Goal: Information Seeking & Learning: Check status

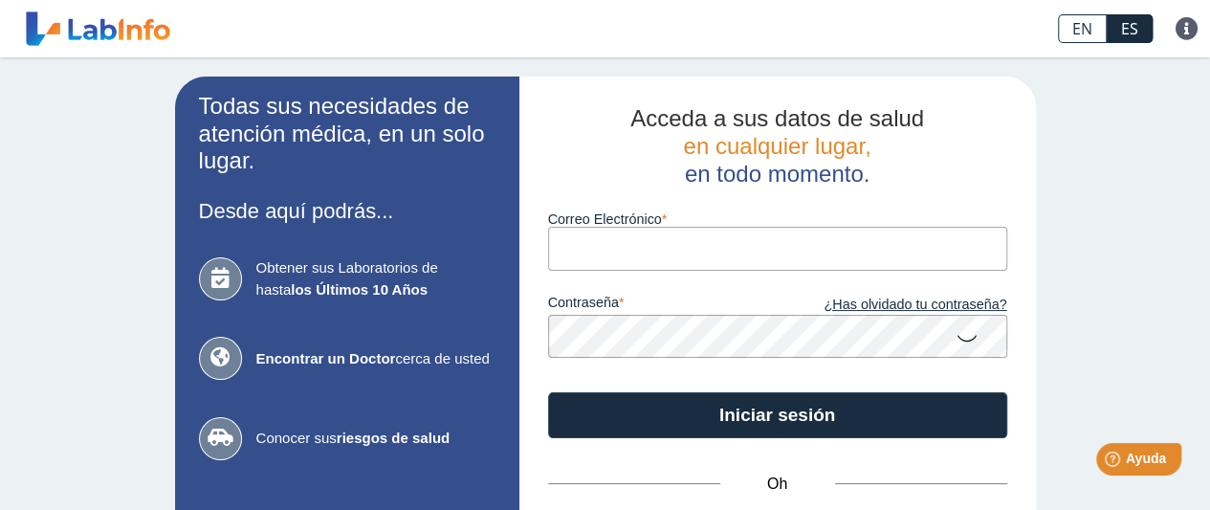
click at [645, 252] on input "Correo Electrónico" at bounding box center [777, 248] width 459 height 43
click at [712, 250] on input "[EMAIL_ADDRESS][DOMAIN_NAME]" at bounding box center [777, 248] width 459 height 43
type input "[EMAIL_ADDRESS][DOMAIN_NAME]"
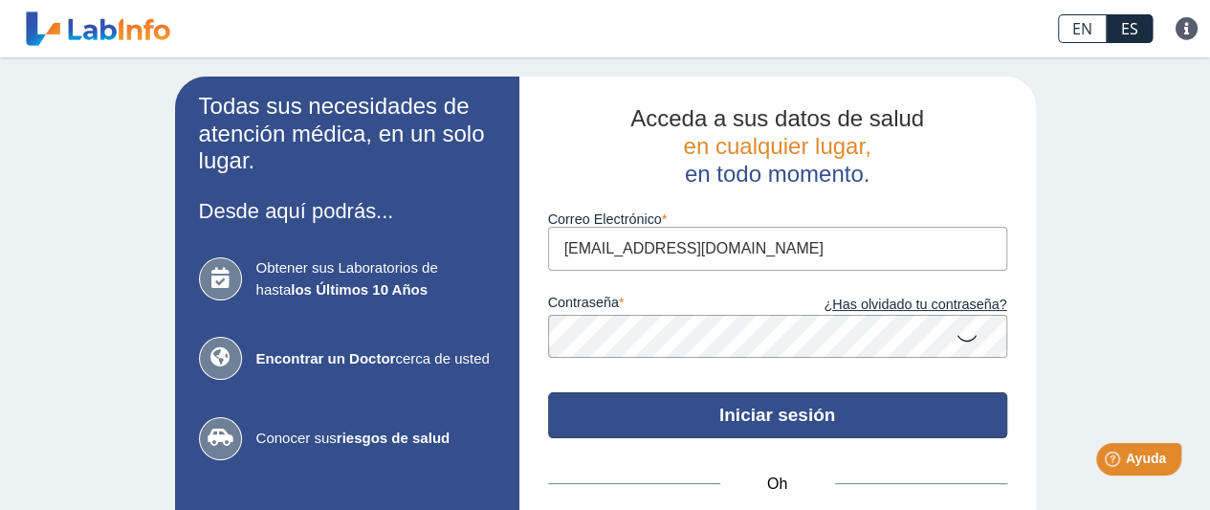
click at [779, 425] on font "Iniciar sesión" at bounding box center [778, 415] width 116 height 20
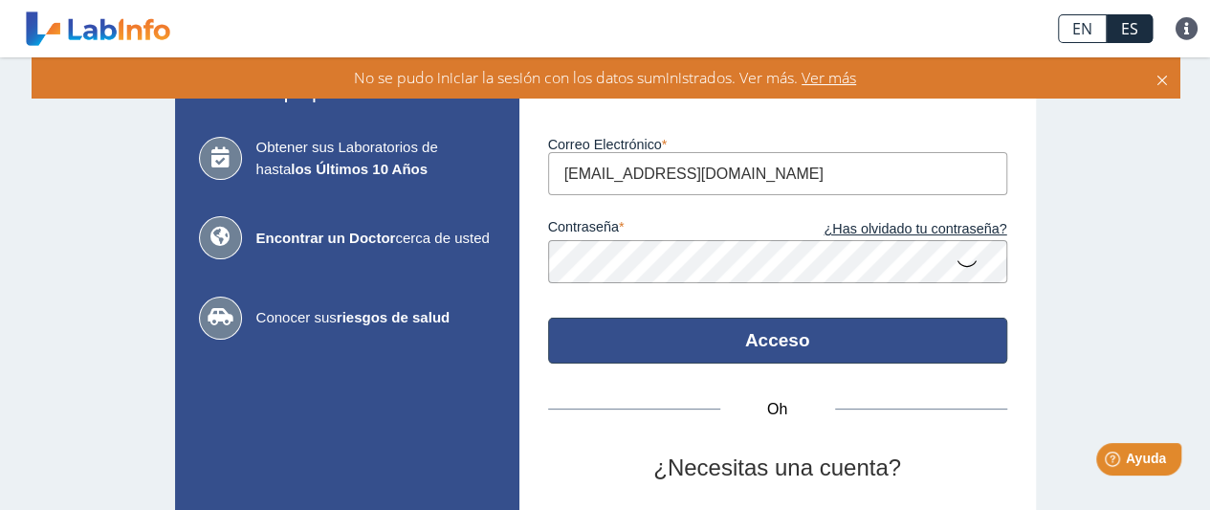
scroll to position [119, 0]
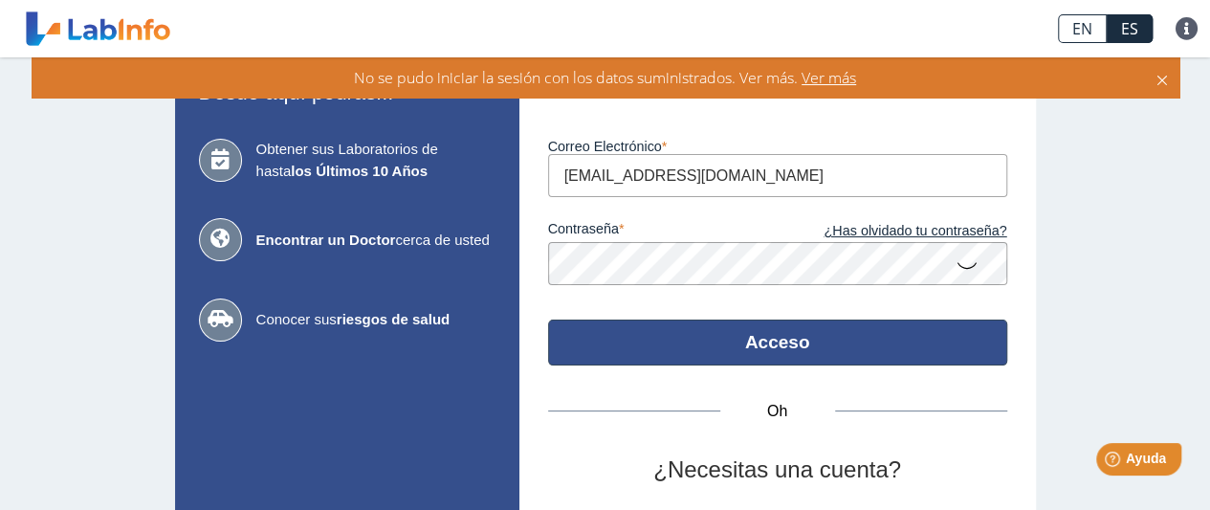
click at [816, 344] on button "Acceso" at bounding box center [777, 343] width 459 height 46
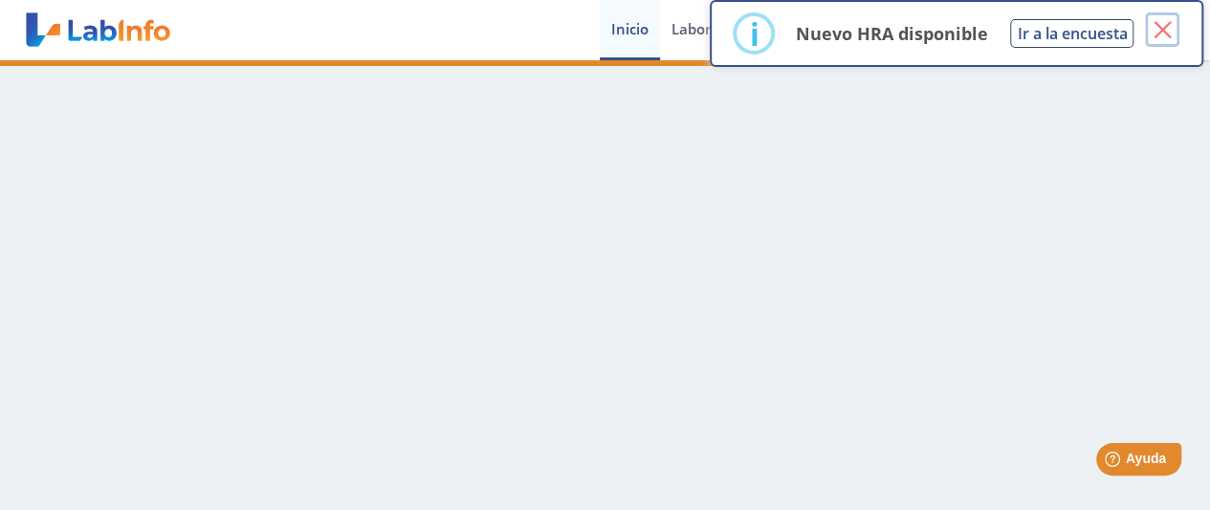
click at [1167, 25] on font "×" at bounding box center [1163, 30] width 24 height 48
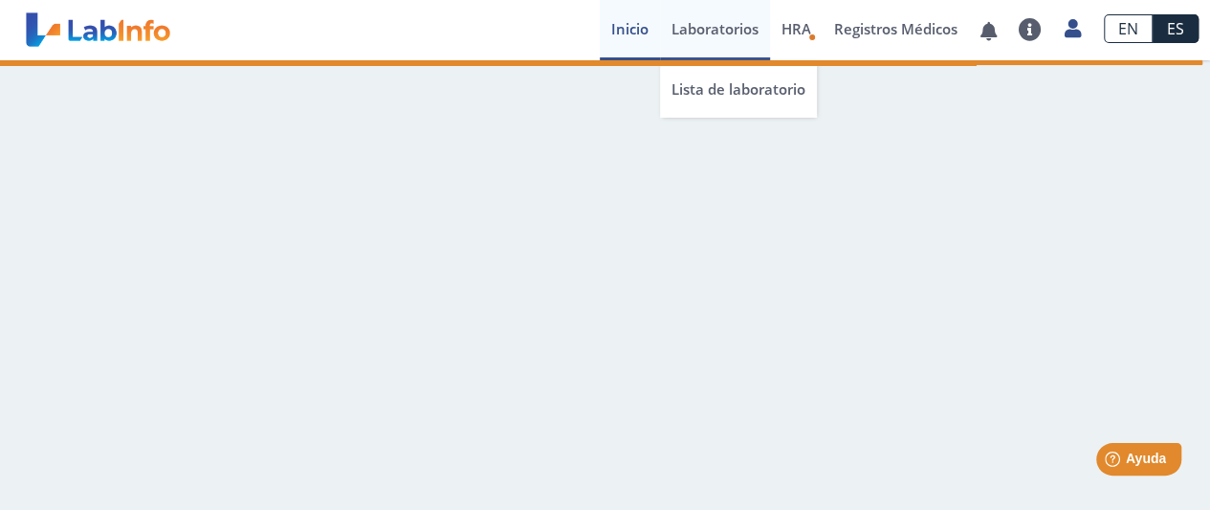
click at [733, 22] on font "Laboratorios" at bounding box center [715, 28] width 87 height 19
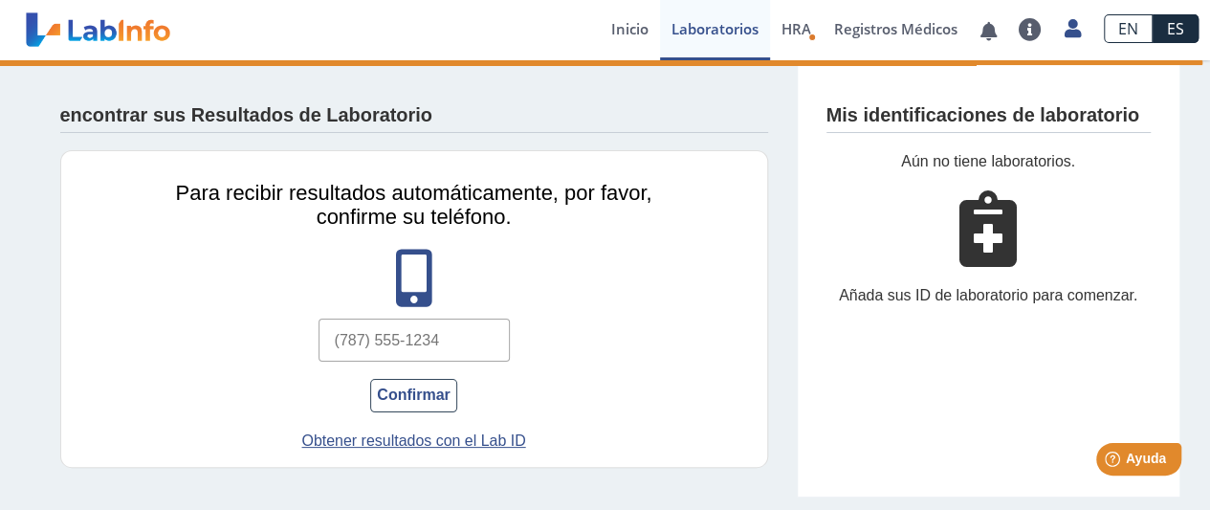
click at [411, 340] on input "text" at bounding box center [414, 340] width 191 height 43
click at [457, 339] on input "text" at bounding box center [414, 340] width 191 height 43
type input "[PHONE_NUMBER]"
click at [414, 404] on button "Confirmar" at bounding box center [413, 395] width 86 height 33
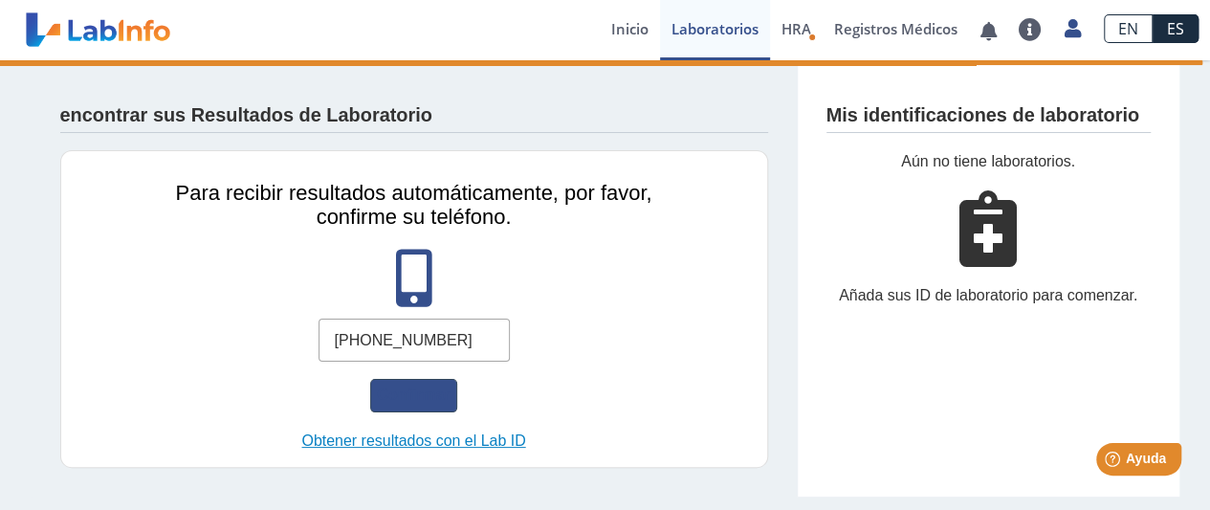
click at [449, 449] on link "Obtener resultados con el Lab ID" at bounding box center [414, 441] width 524 height 23
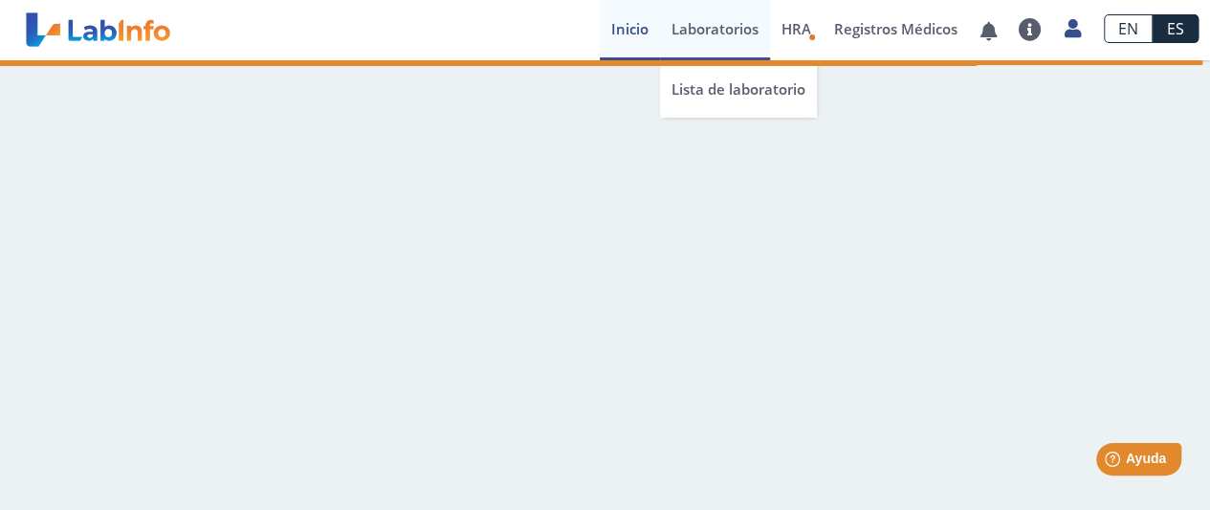
click at [733, 22] on font "Laboratorios" at bounding box center [715, 28] width 87 height 19
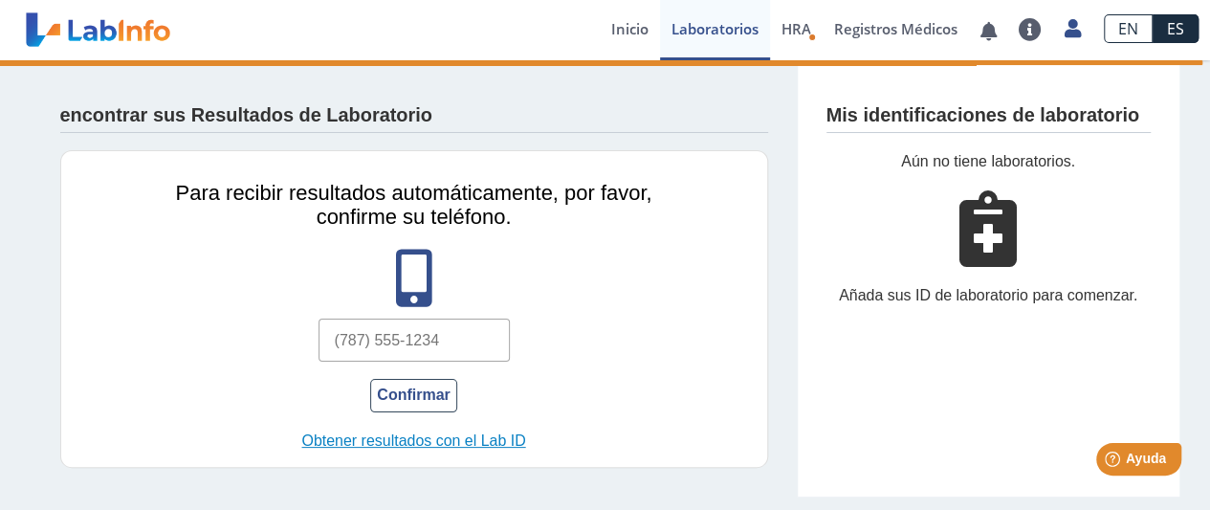
click at [504, 435] on font "Obtener resultados con el Lab ID" at bounding box center [413, 441] width 224 height 16
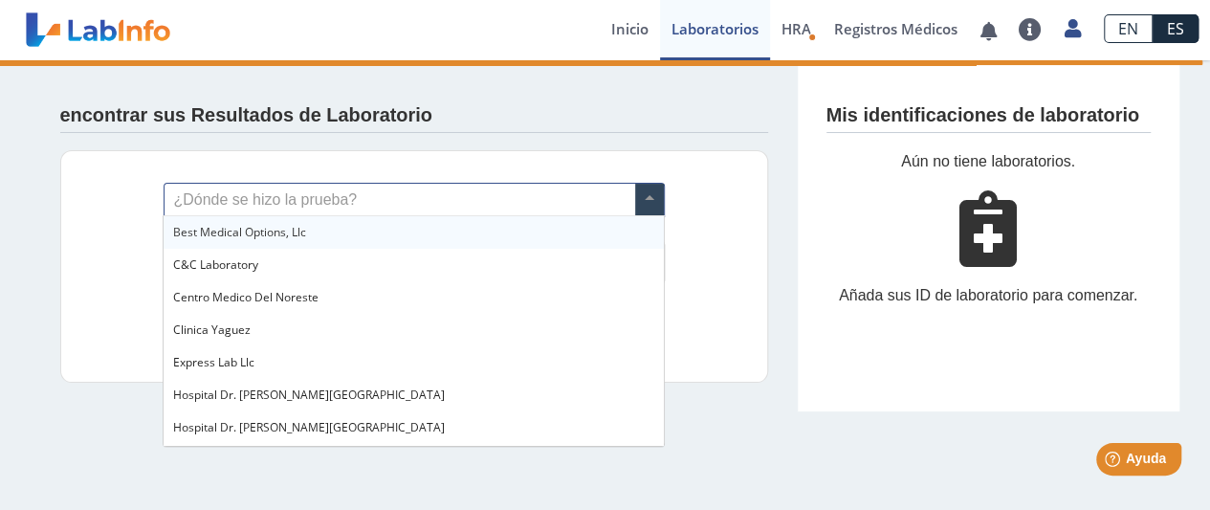
click at [645, 193] on span at bounding box center [649, 200] width 29 height 33
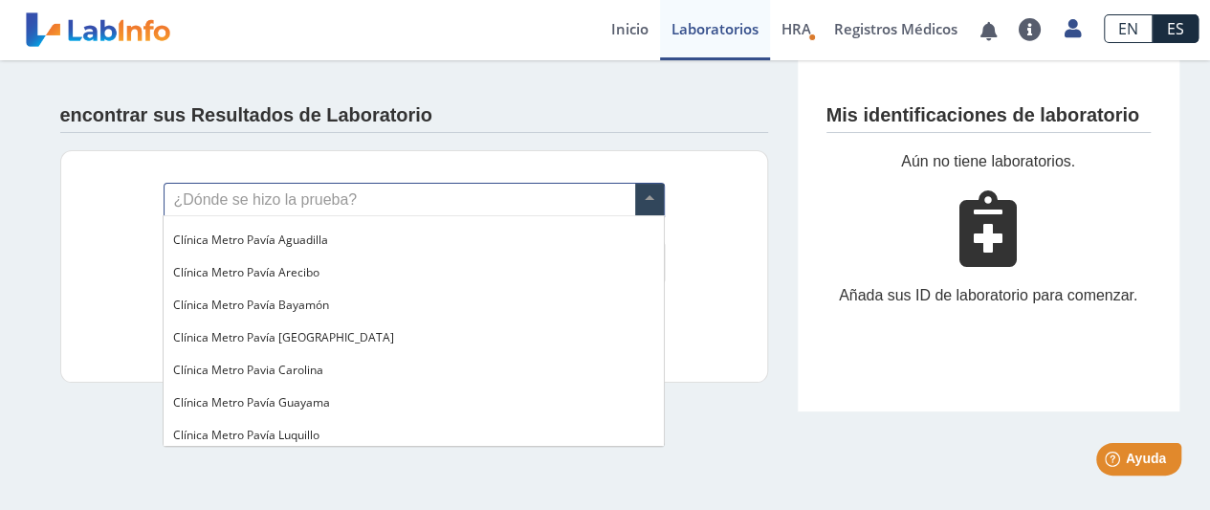
scroll to position [1299, 0]
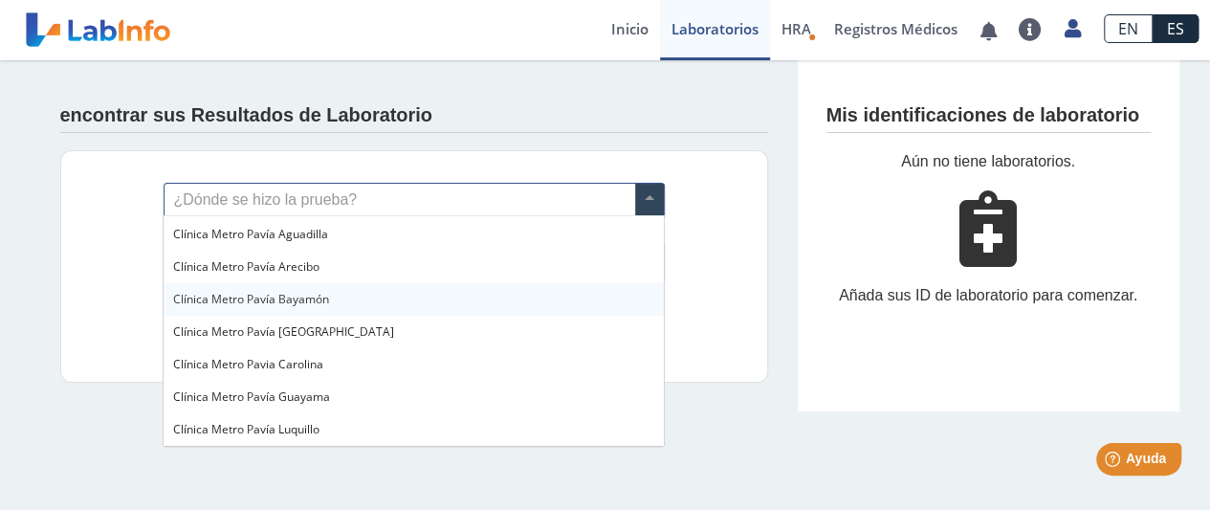
click at [289, 301] on font "Clínica Metro Pavía Bayamón" at bounding box center [251, 299] width 156 height 16
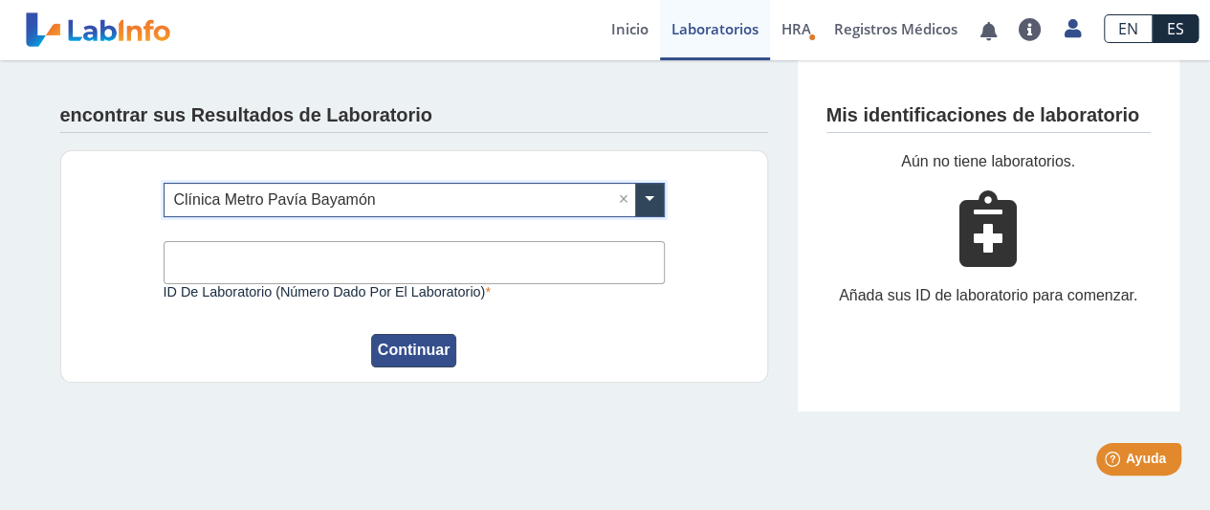
click at [429, 351] on font "Continuar" at bounding box center [414, 350] width 73 height 16
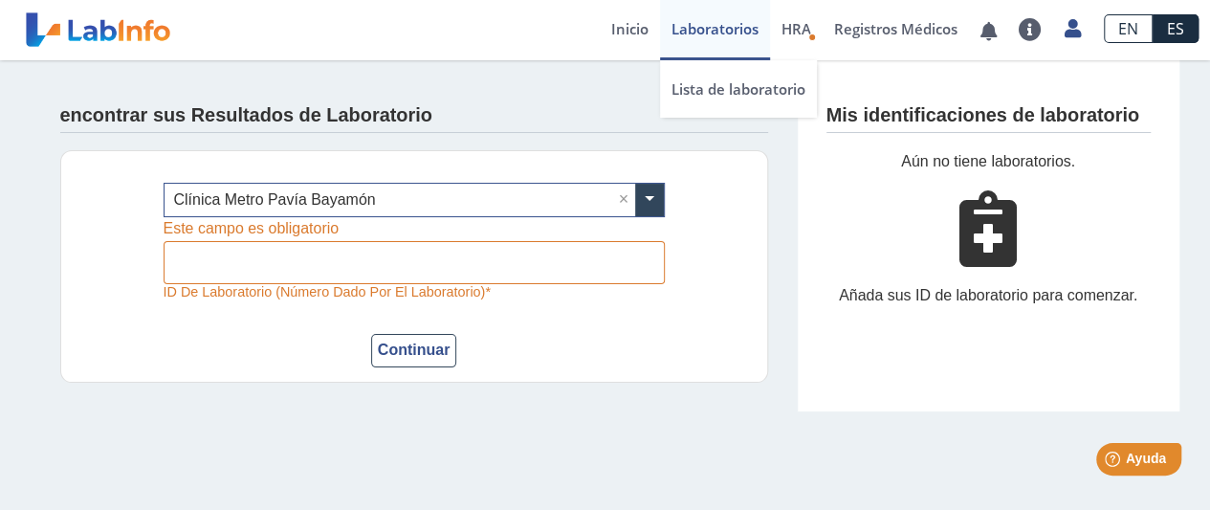
click at [693, 35] on font "Laboratorios" at bounding box center [715, 28] width 87 height 19
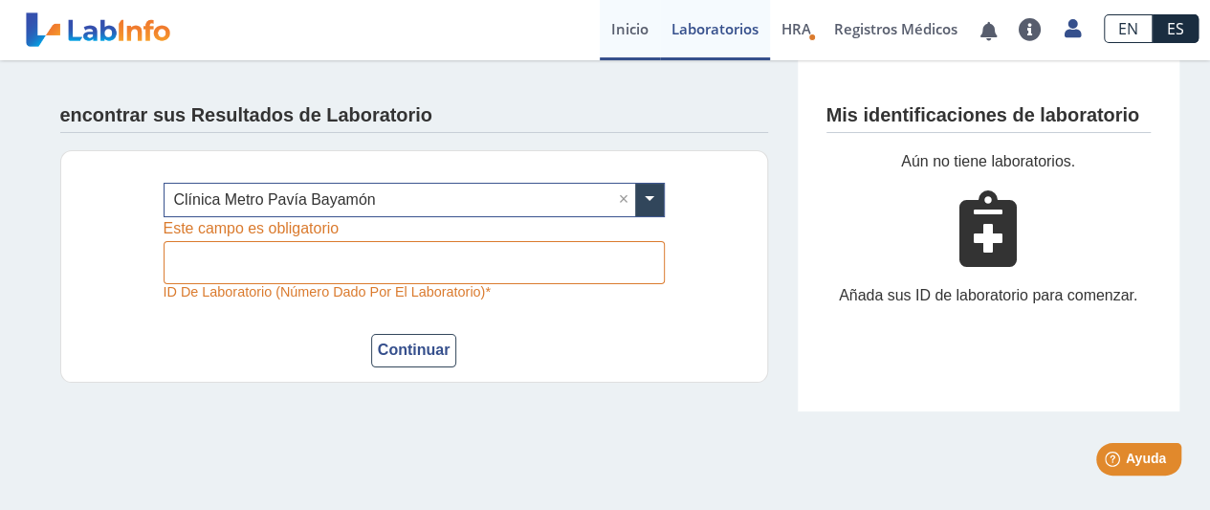
click at [603, 31] on link "Inicio" at bounding box center [630, 30] width 60 height 60
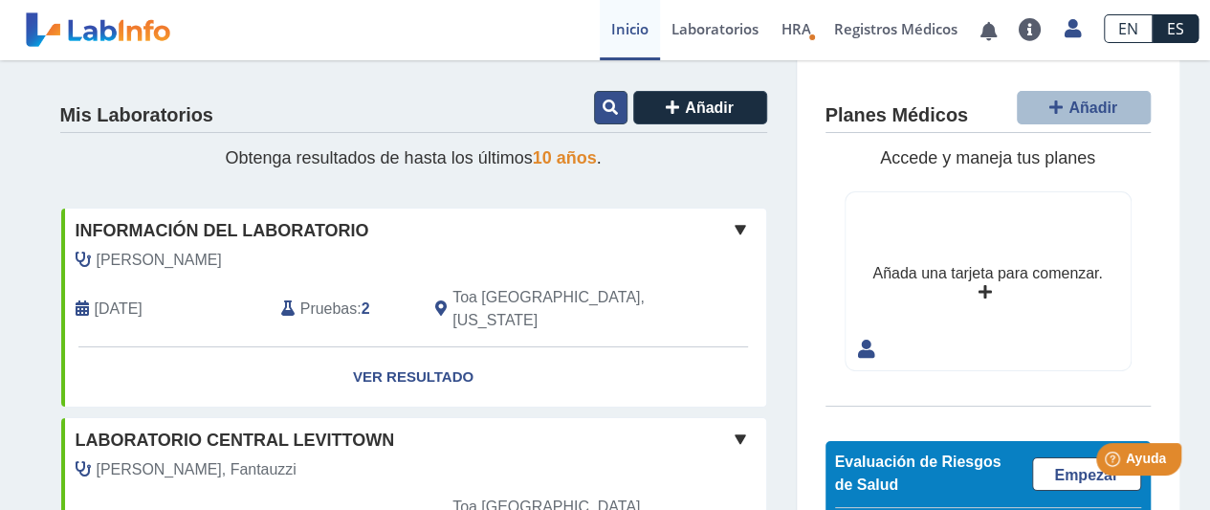
click at [603, 100] on icon at bounding box center [610, 107] width 15 height 15
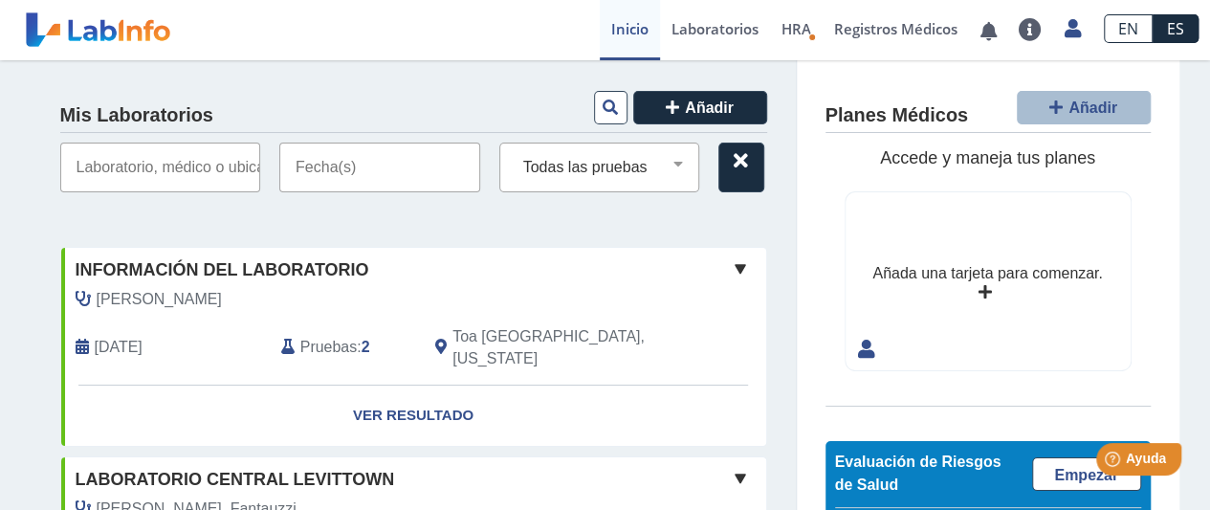
click at [222, 174] on input "text" at bounding box center [160, 168] width 201 height 50
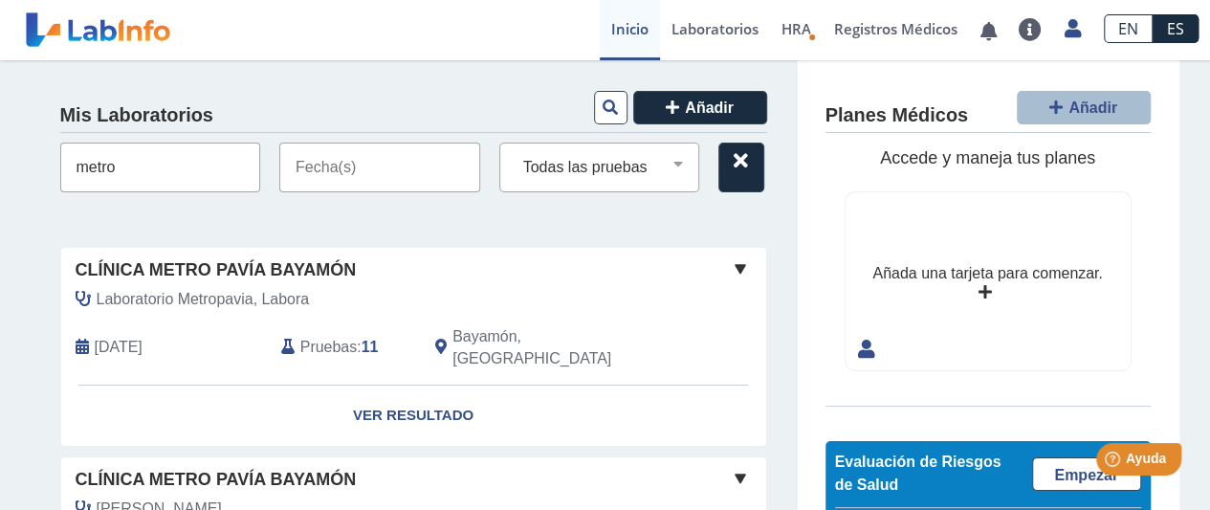
type input "metro"
click at [190, 271] on font "Clínica Metro Pavía Bayamón" at bounding box center [216, 269] width 281 height 19
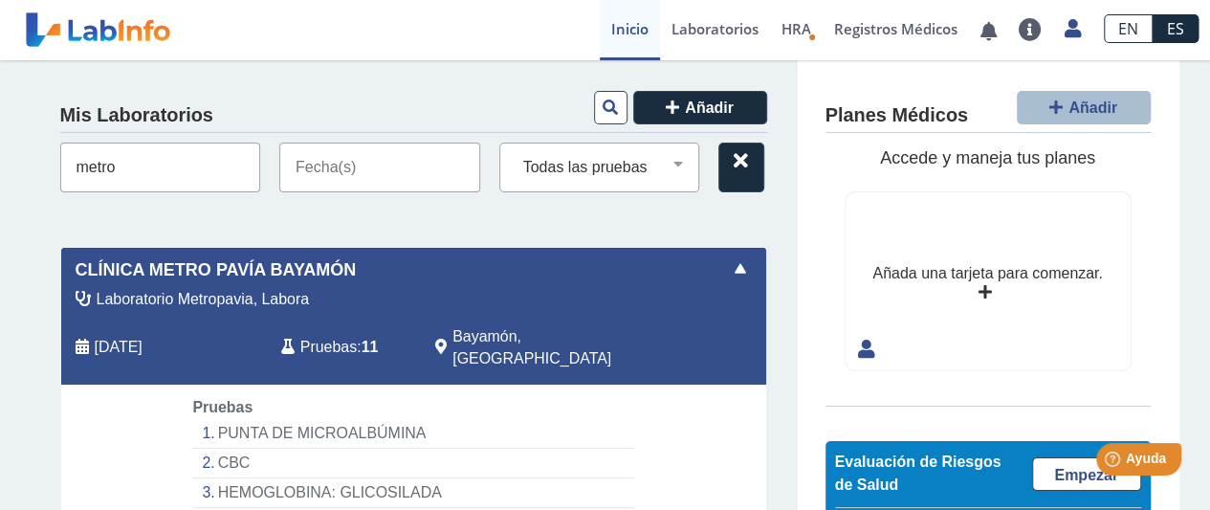
click at [304, 339] on font "Pruebas" at bounding box center [328, 347] width 56 height 16
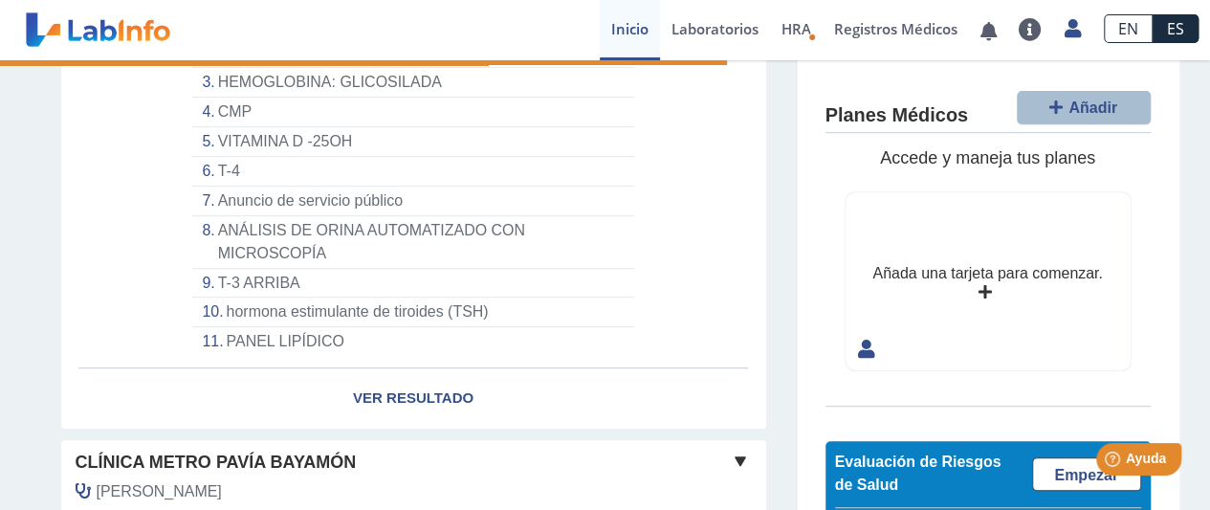
scroll to position [414, 0]
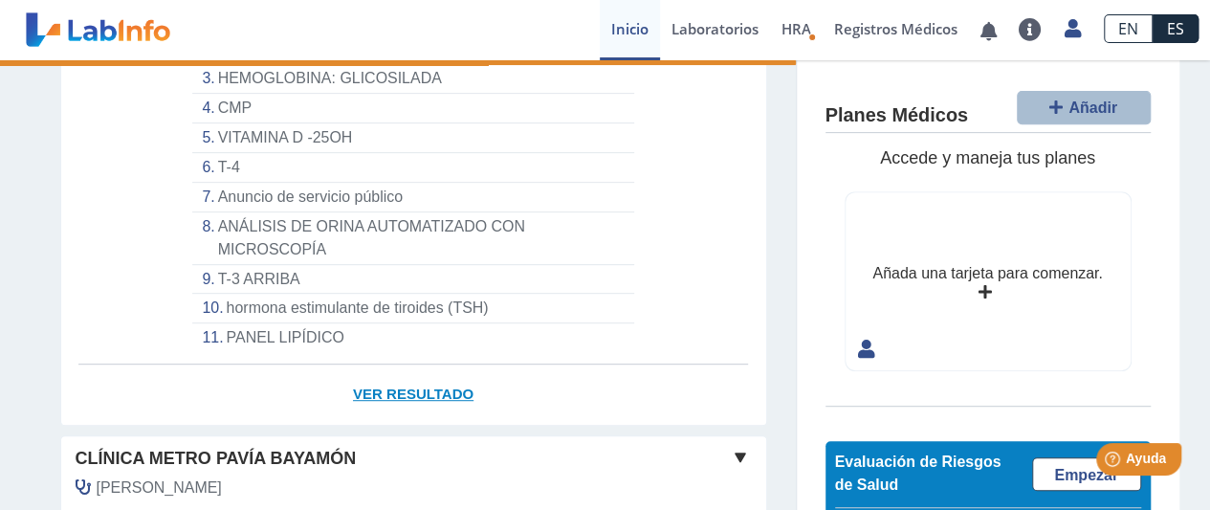
click at [364, 378] on link "Ver resultado" at bounding box center [413, 395] width 705 height 60
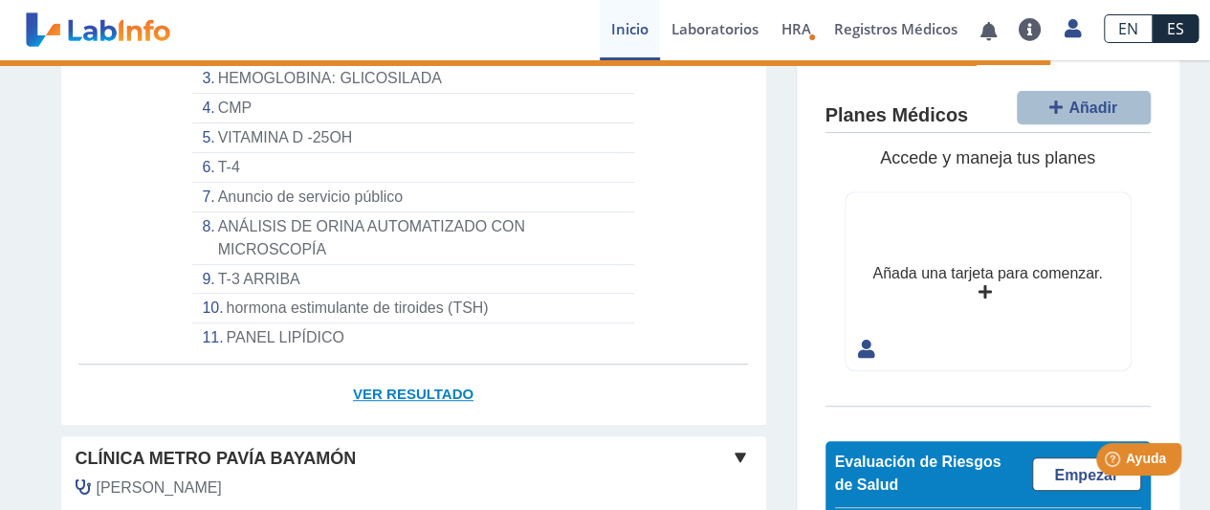
click at [370, 386] on font "Ver resultado" at bounding box center [413, 394] width 121 height 16
click at [389, 386] on font "Ver resultado" at bounding box center [413, 394] width 121 height 16
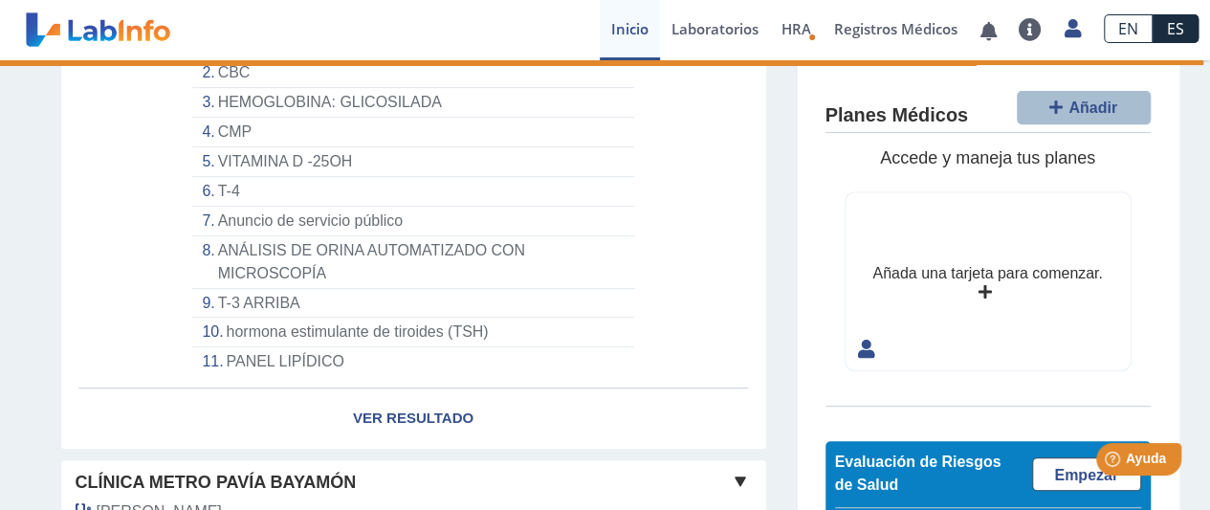
scroll to position [427, 0]
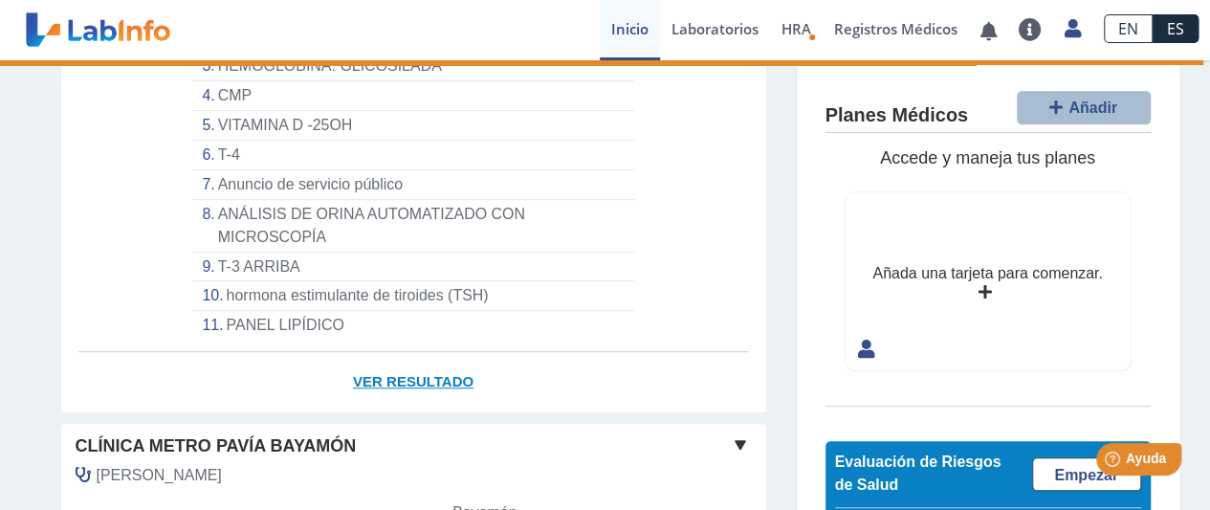
click at [424, 352] on link "Ver resultado" at bounding box center [413, 382] width 705 height 60
click at [431, 373] on font "Ver resultado" at bounding box center [413, 381] width 121 height 16
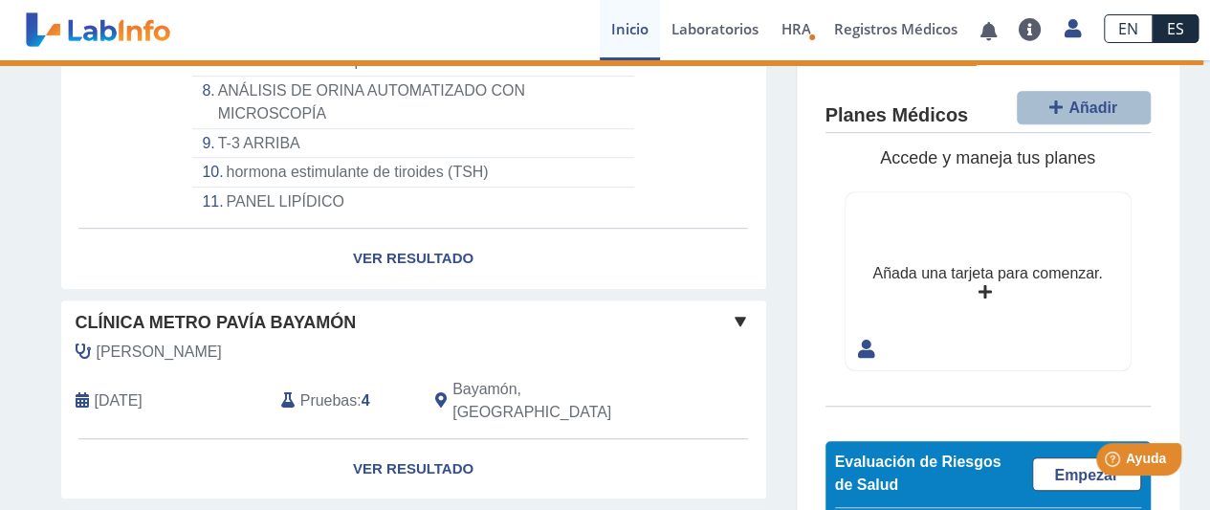
scroll to position [558, 0]
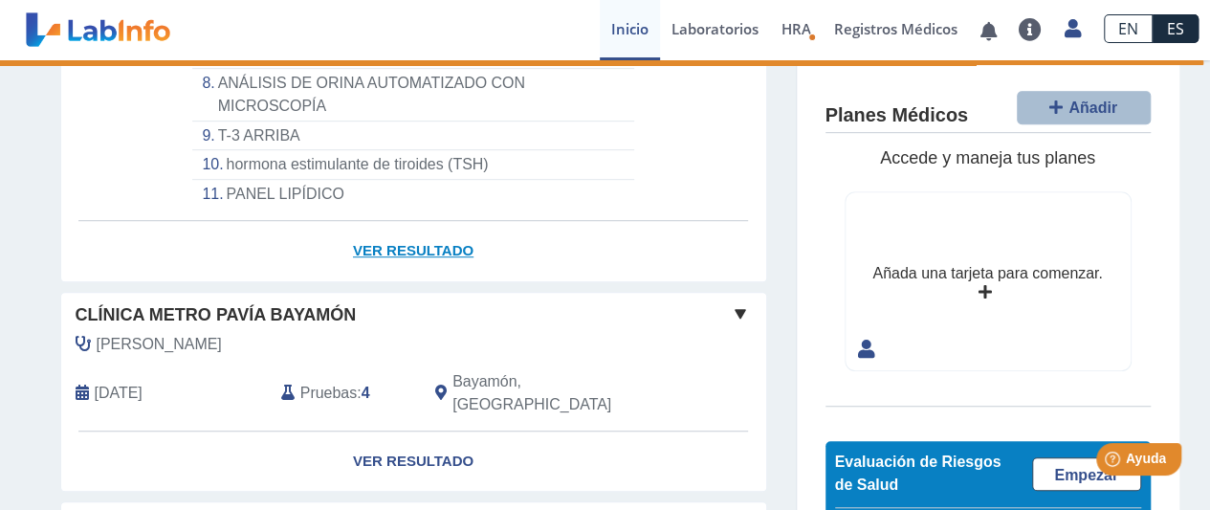
click at [398, 242] on font "Ver resultado" at bounding box center [413, 250] width 121 height 16
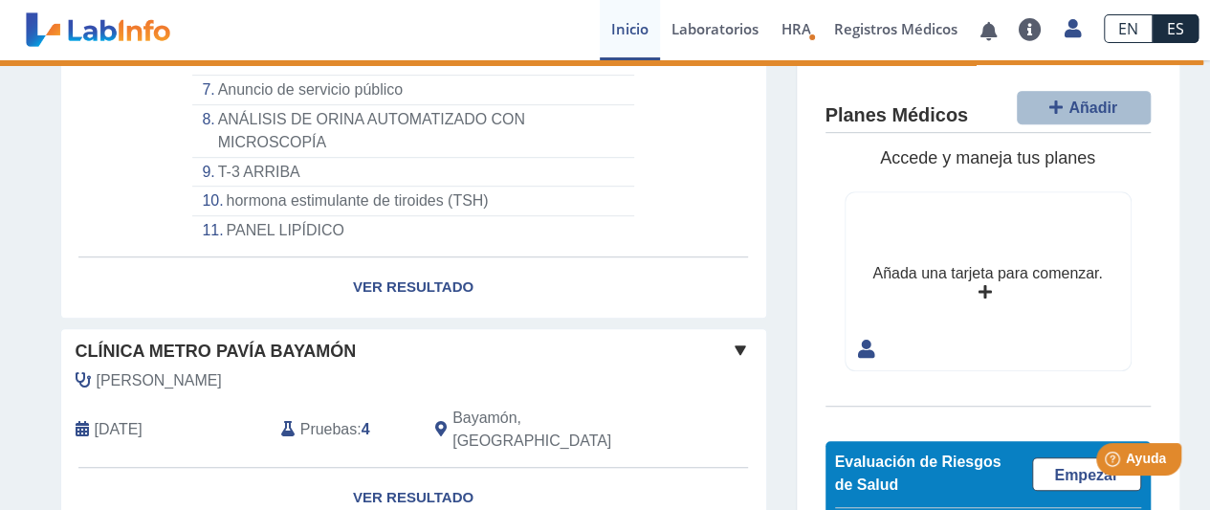
scroll to position [490, 0]
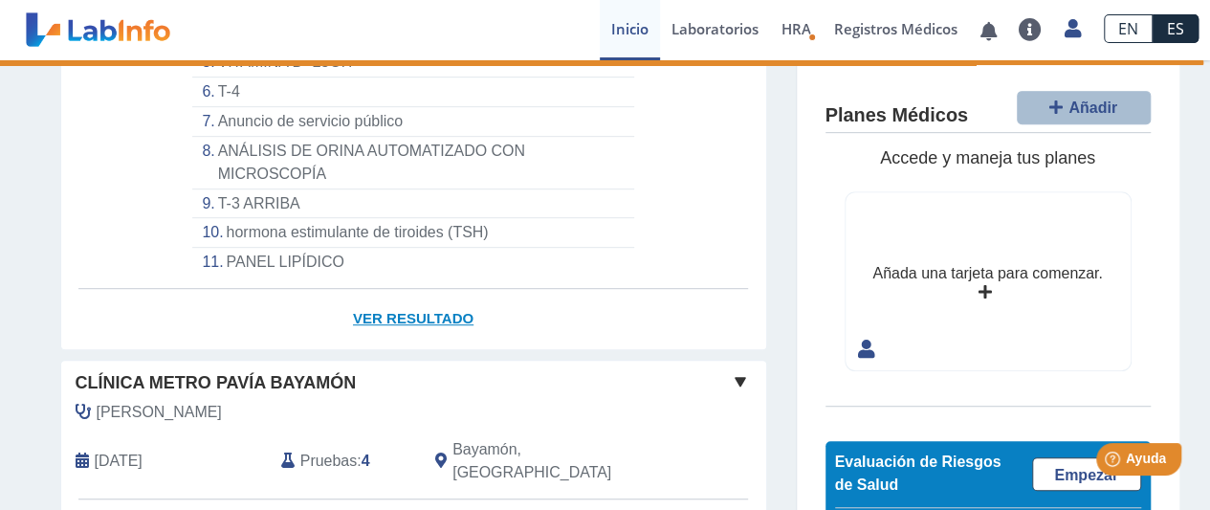
click at [432, 310] on font "Ver resultado" at bounding box center [413, 318] width 121 height 16
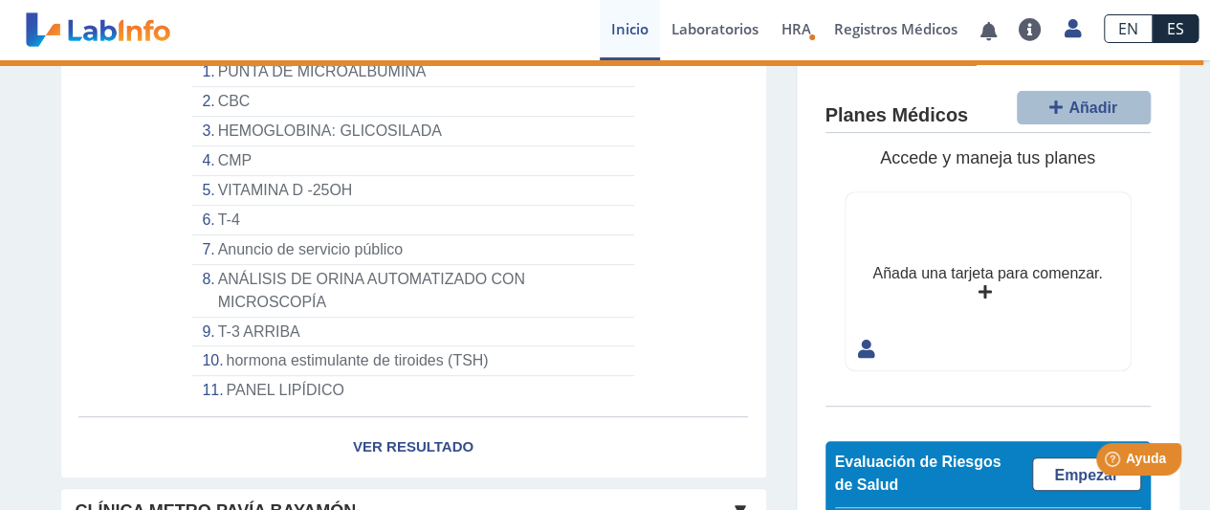
scroll to position [366, 0]
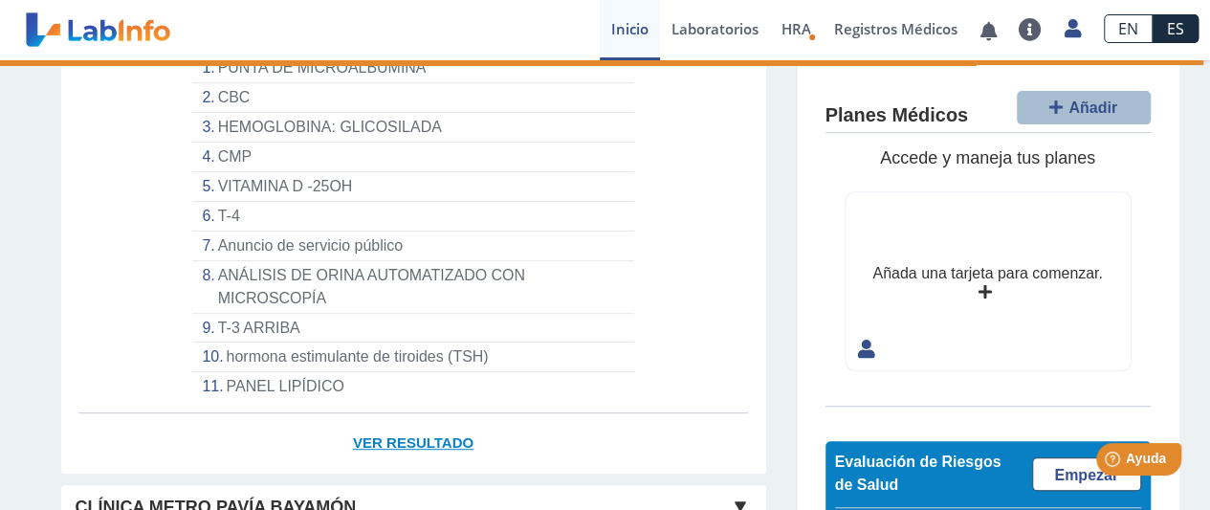
click at [397, 434] on font "Ver resultado" at bounding box center [413, 442] width 121 height 16
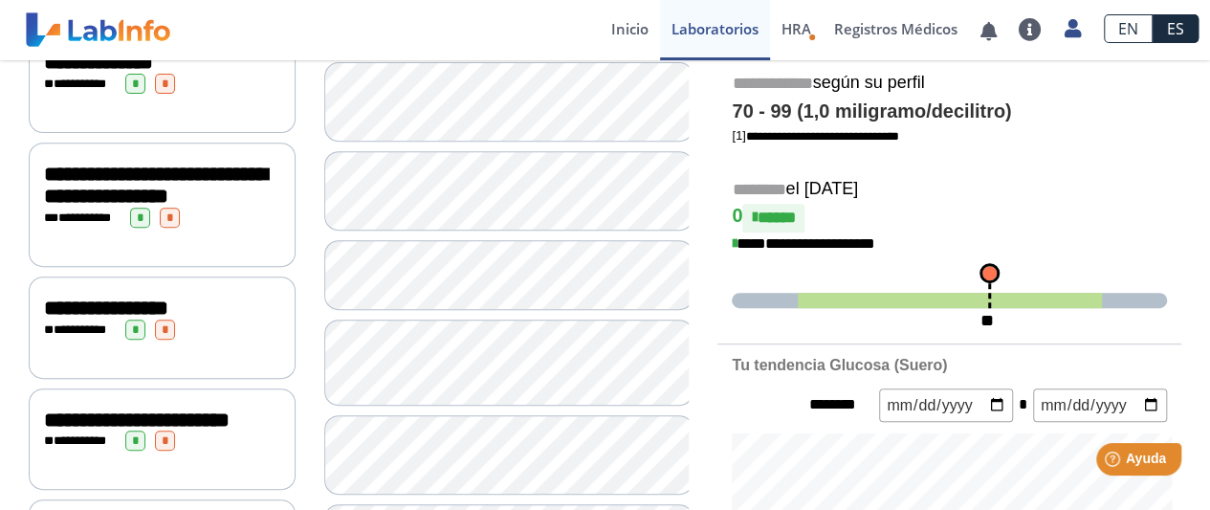
scroll to position [387, 0]
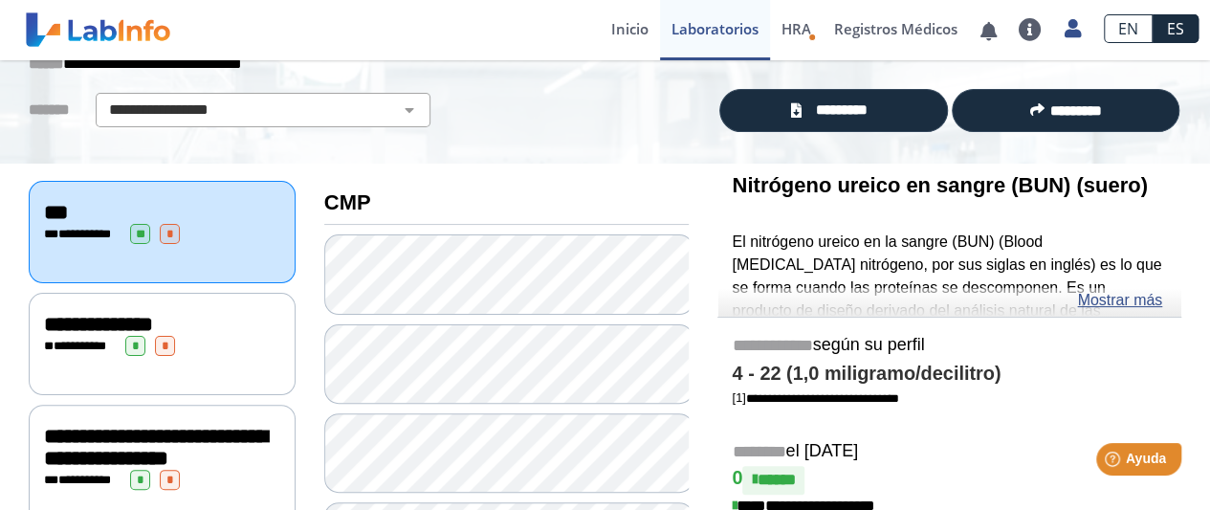
scroll to position [83, 0]
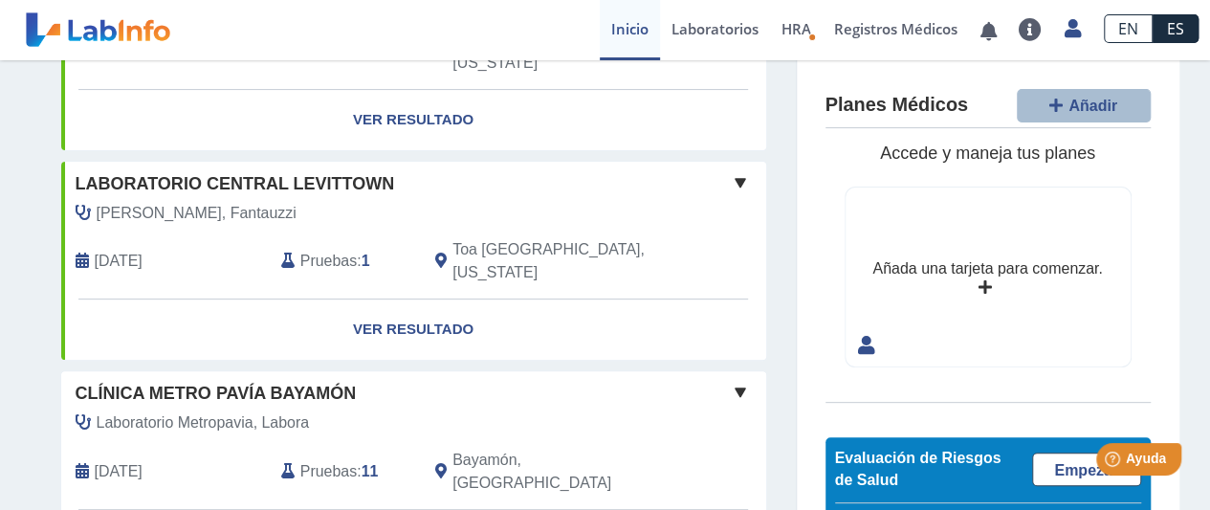
scroll to position [258, 0]
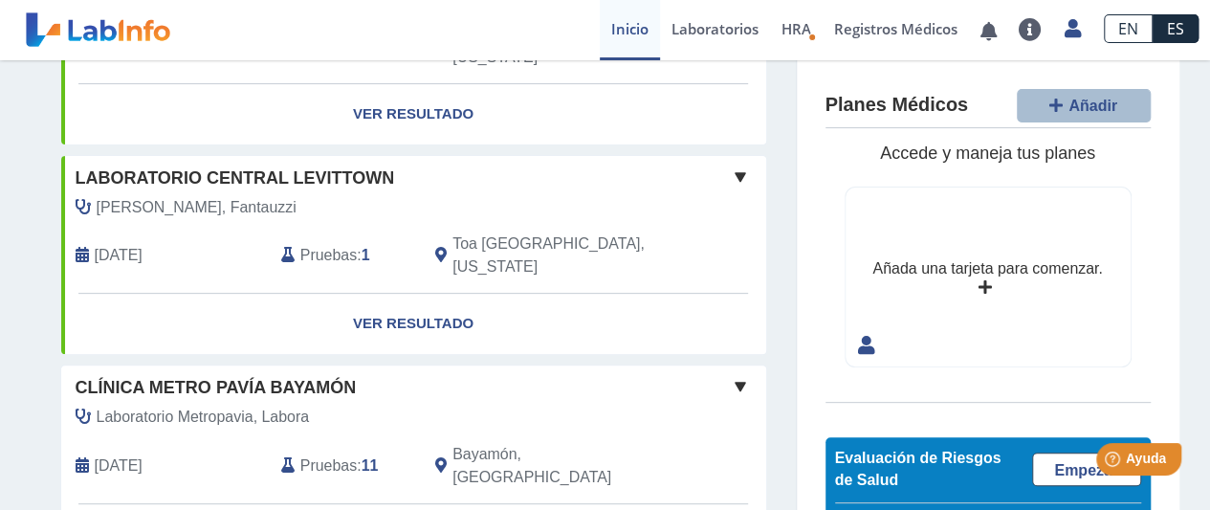
click at [729, 375] on span at bounding box center [740, 386] width 23 height 23
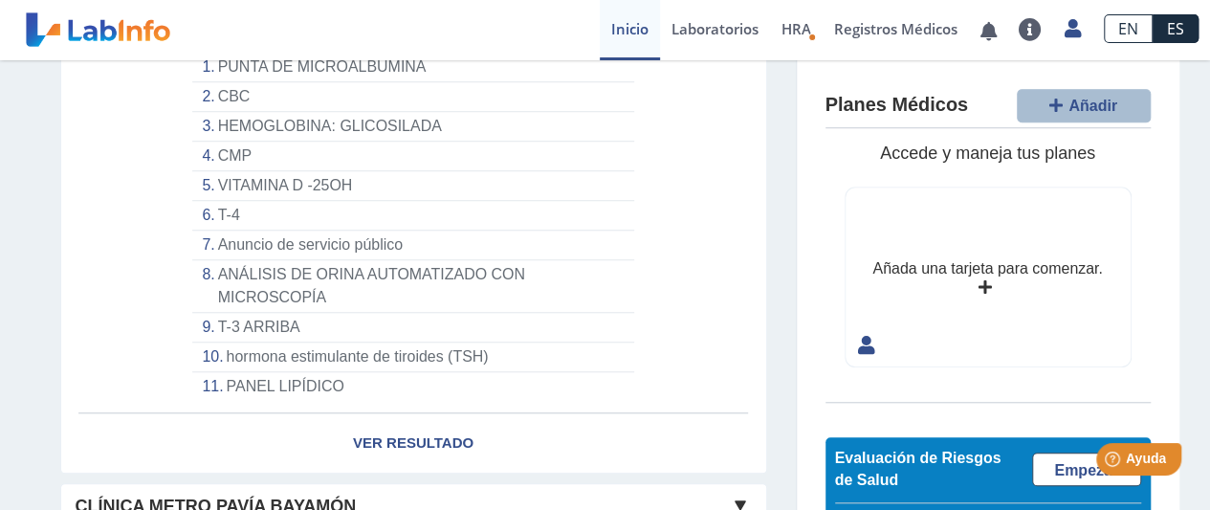
scroll to position [762, 0]
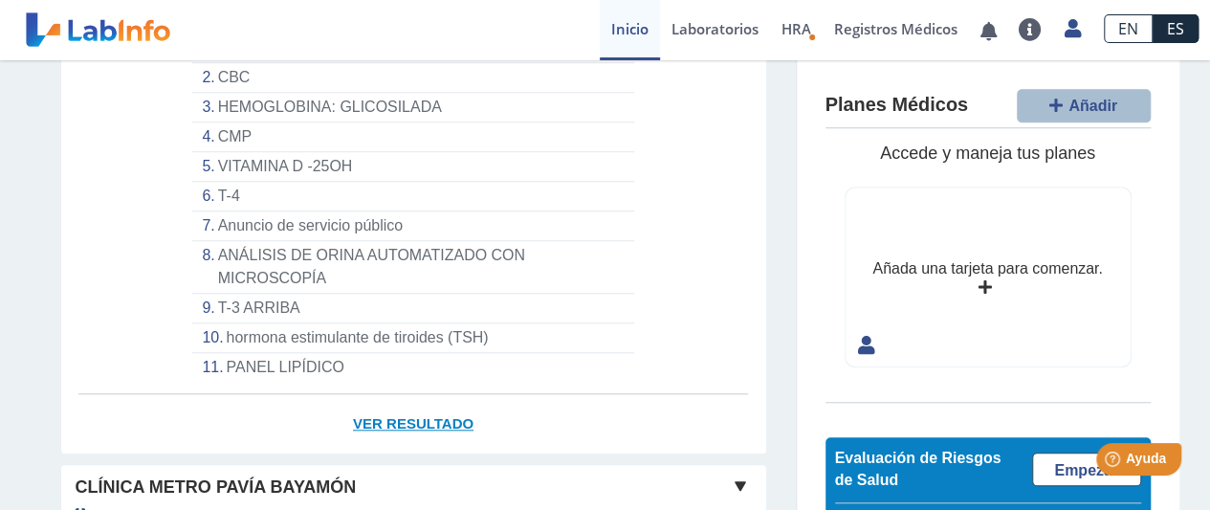
click at [374, 415] on font "Ver resultado" at bounding box center [413, 423] width 121 height 16
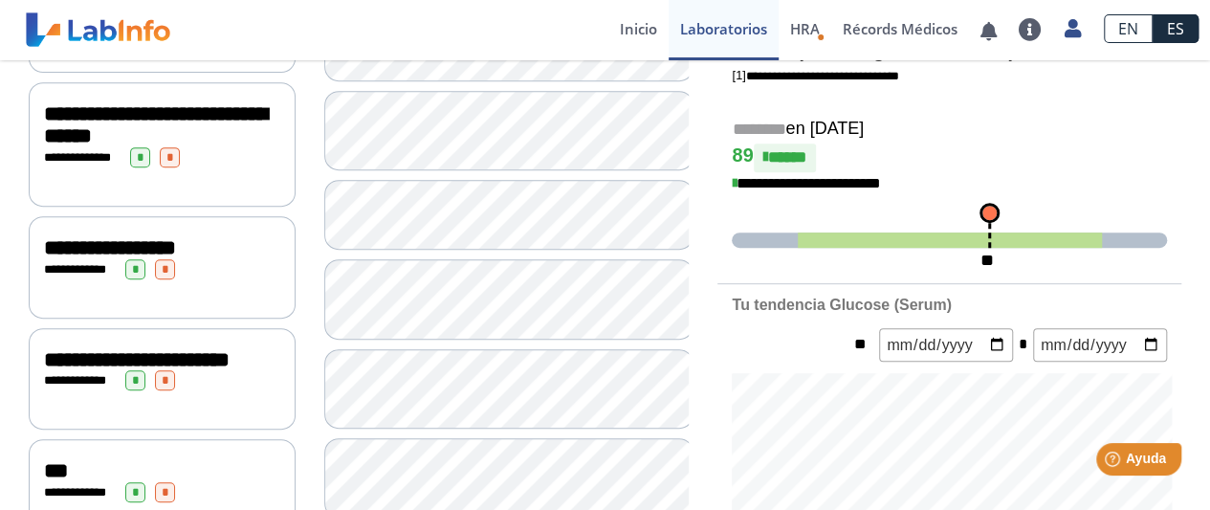
scroll to position [209, 0]
